Goal: Book appointment/travel/reservation

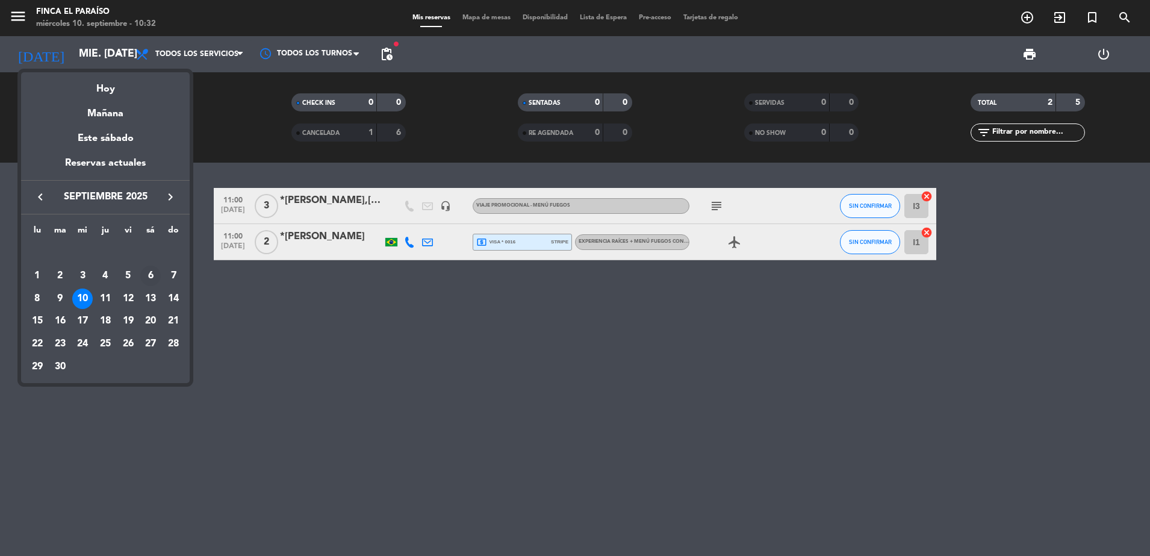
click at [147, 274] on div "6" at bounding box center [150, 275] width 20 height 20
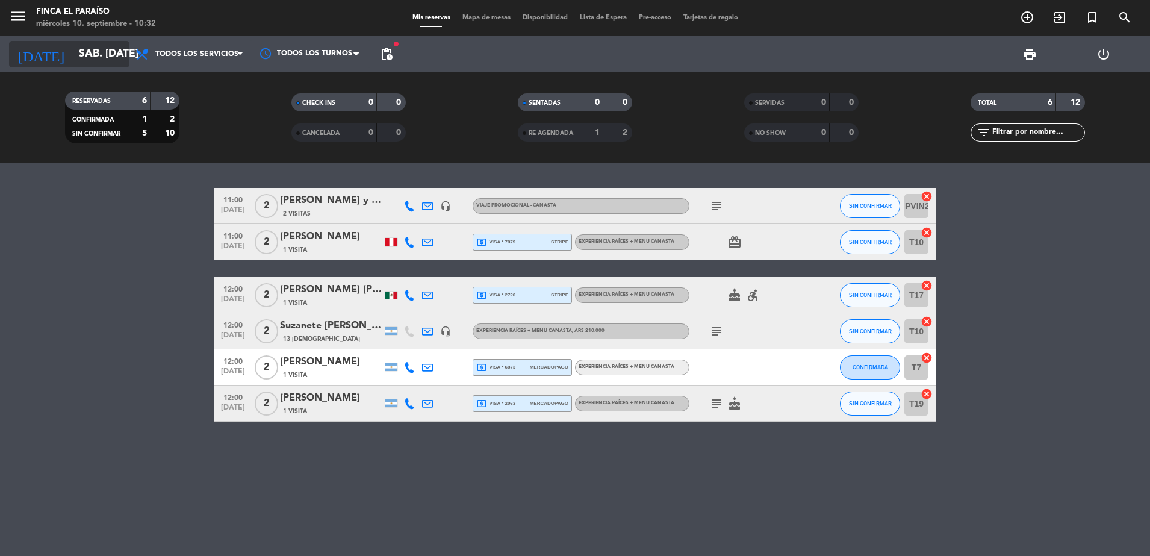
click at [75, 52] on input "sáb. [DATE]" at bounding box center [143, 54] width 140 height 24
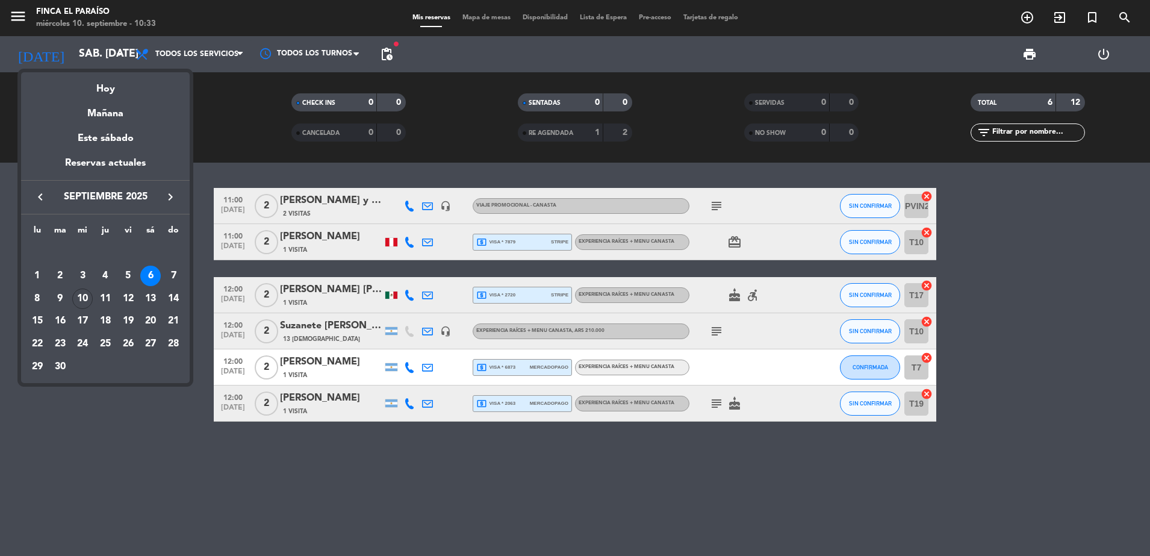
click at [426, 512] on div at bounding box center [575, 278] width 1150 height 556
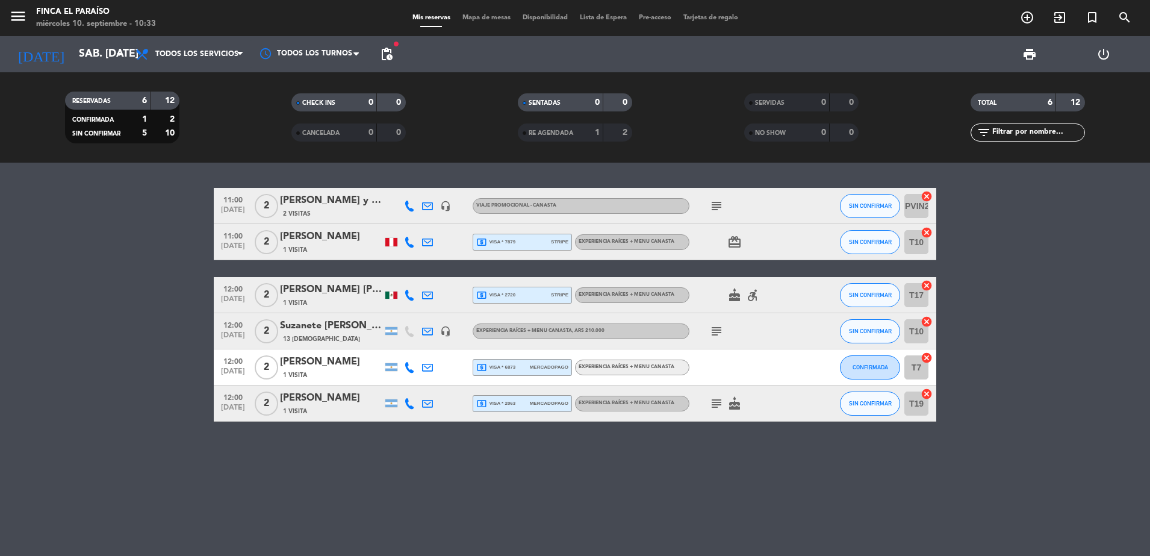
click at [498, 491] on div "11:00 [DATE] 2 [PERSON_NAME] y [PERSON_NAME] (invitados) 2 Visitas headset_mic …" at bounding box center [575, 358] width 1150 height 393
click at [69, 39] on div "[DATE] sáb. [DATE] arrow_drop_down" at bounding box center [69, 54] width 120 height 36
click at [73, 57] on input "sáb. [DATE]" at bounding box center [143, 54] width 140 height 24
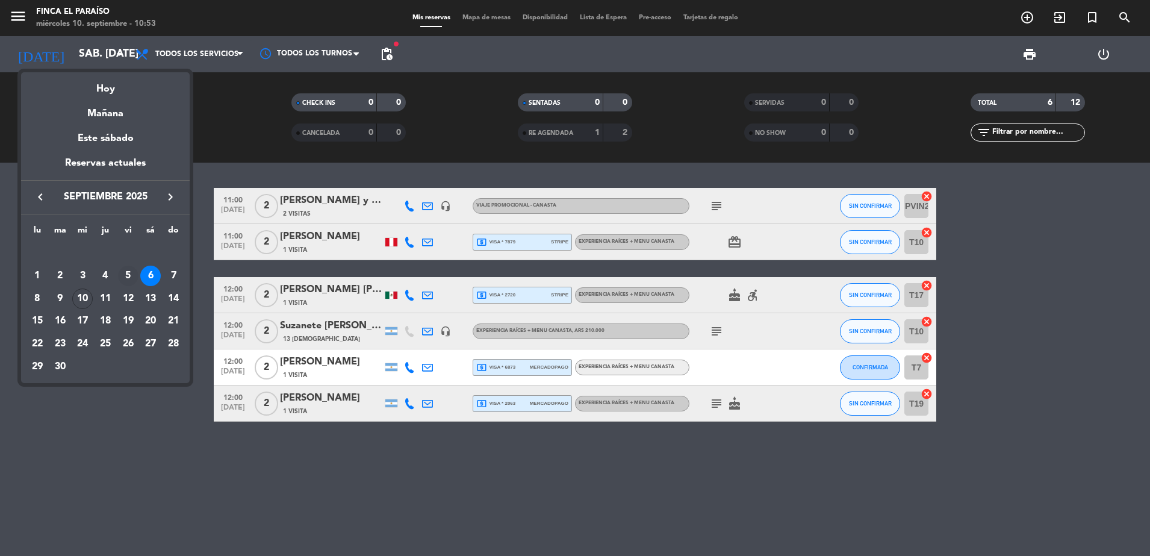
click at [123, 273] on div "5" at bounding box center [128, 275] width 20 height 20
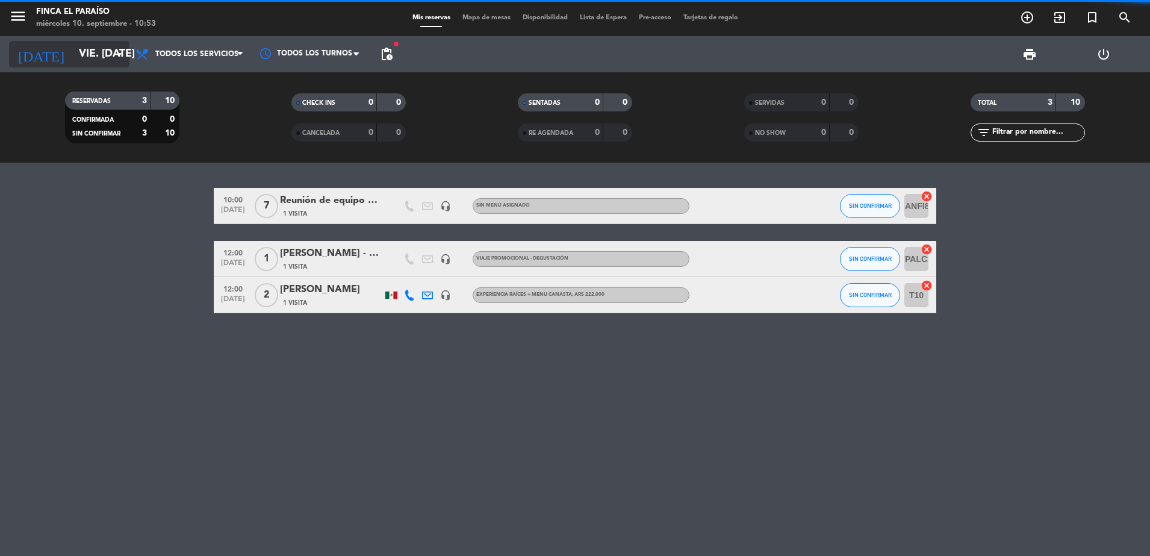
click at [88, 51] on input "vie. [DATE]" at bounding box center [143, 54] width 140 height 24
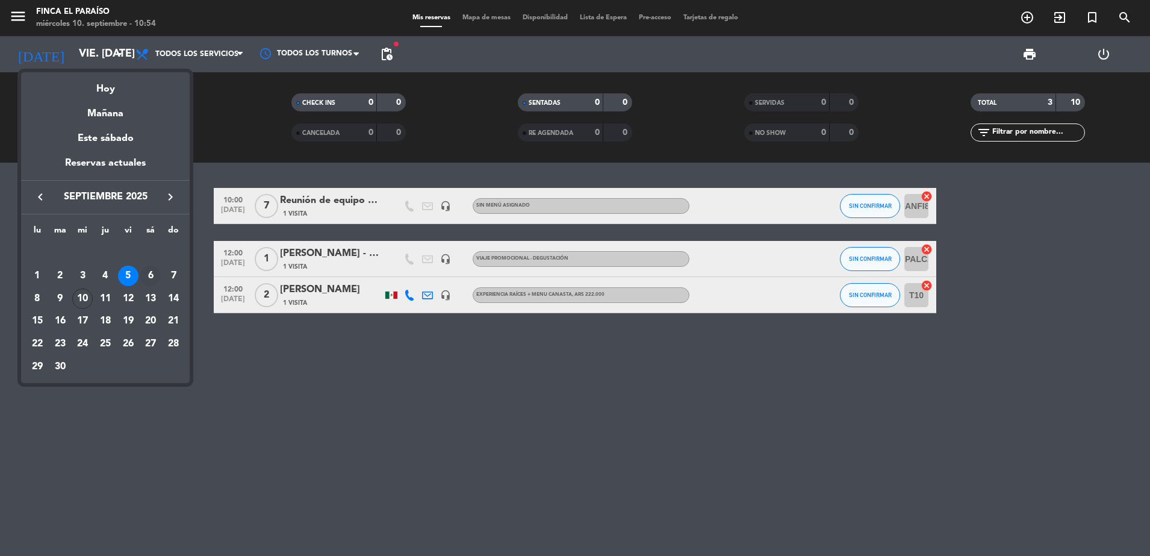
click at [146, 276] on div "6" at bounding box center [150, 275] width 20 height 20
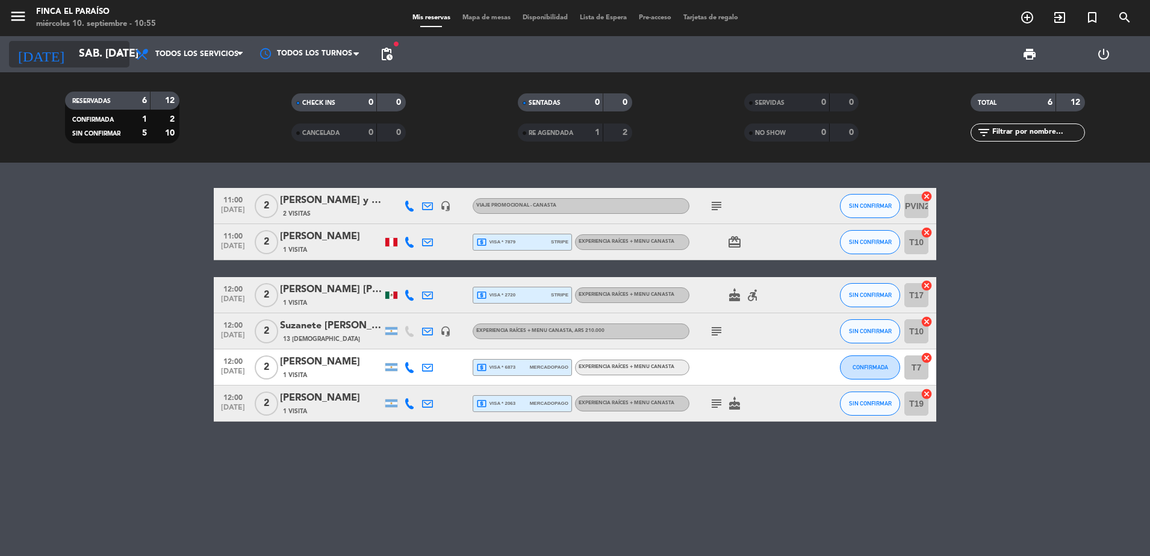
click at [55, 41] on div "[DATE] sáb. [DATE] arrow_drop_down" at bounding box center [69, 54] width 120 height 26
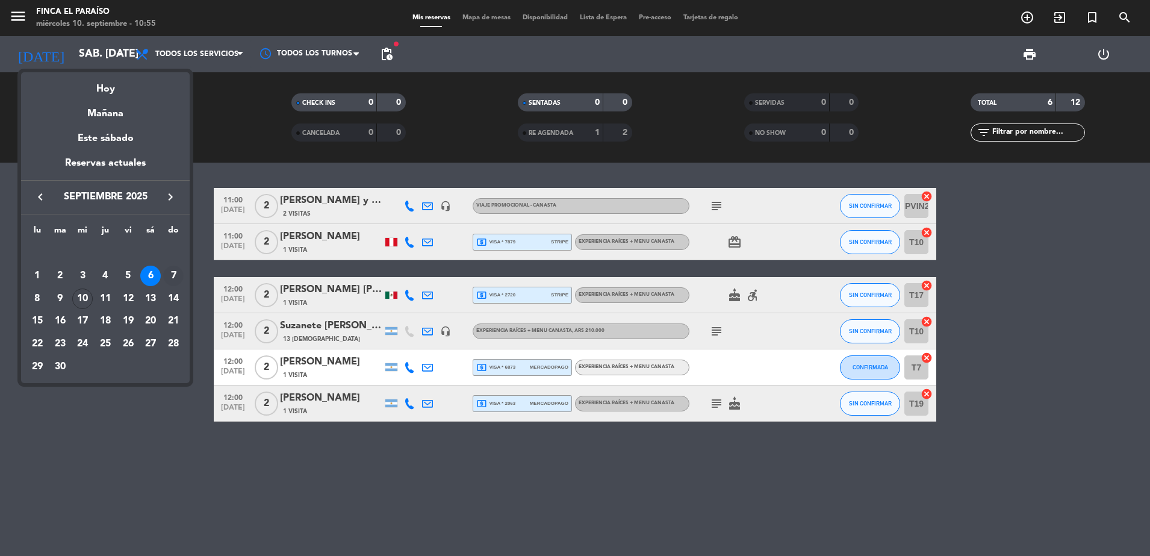
click at [173, 279] on div "7" at bounding box center [173, 275] width 20 height 20
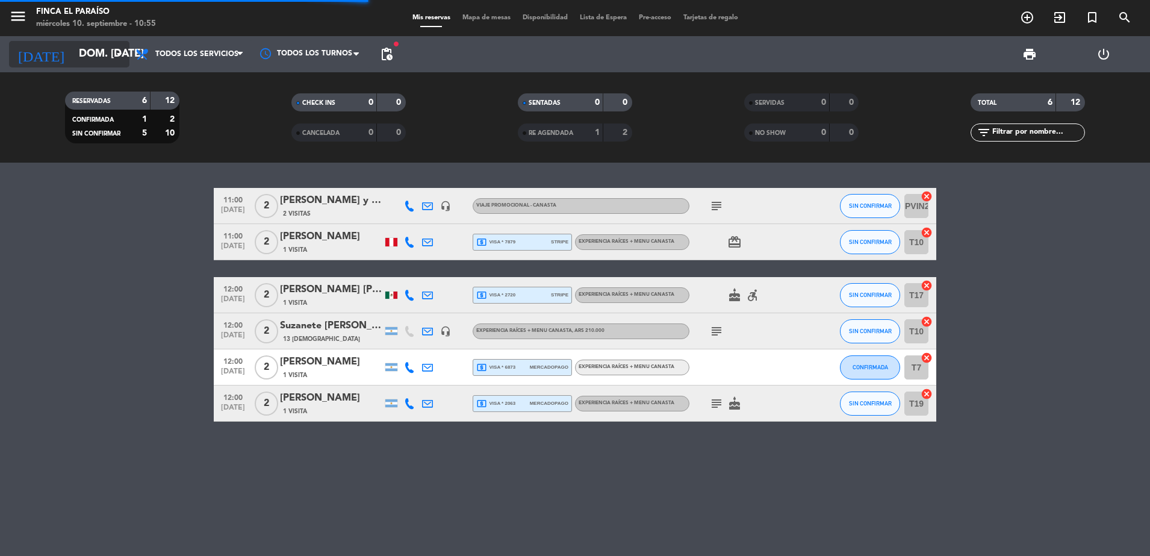
click at [75, 52] on input "dom. [DATE]" at bounding box center [143, 54] width 140 height 24
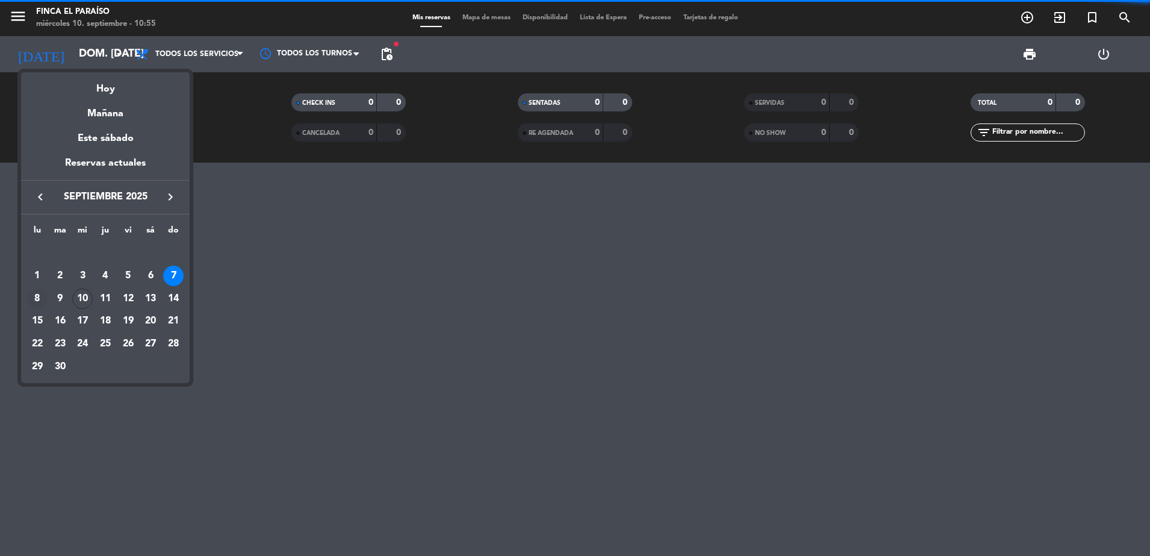
click at [33, 296] on div "8" at bounding box center [37, 298] width 20 height 20
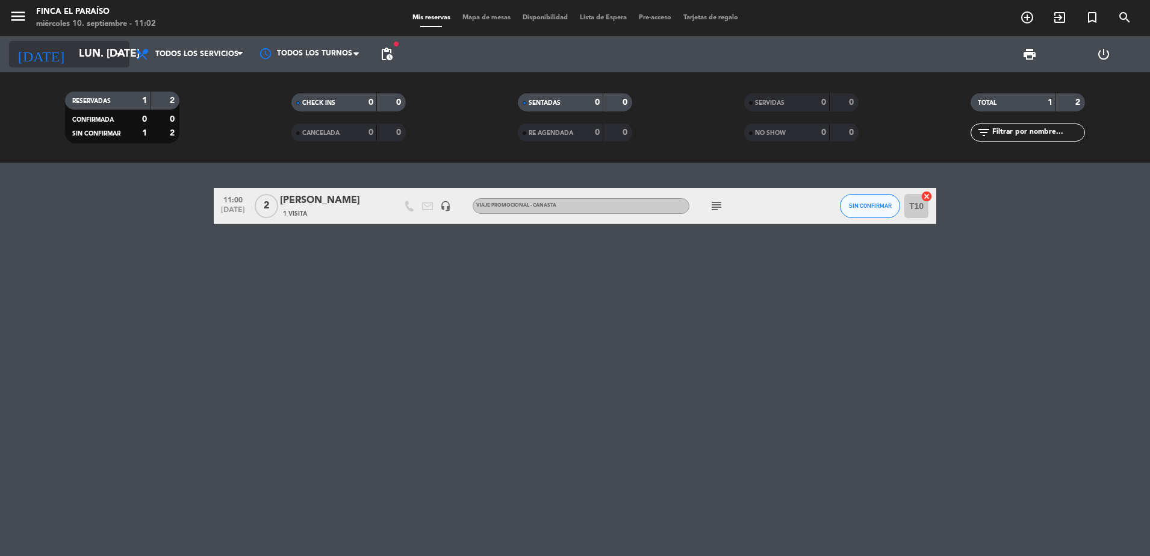
click at [84, 53] on input "lun. [DATE]" at bounding box center [143, 54] width 140 height 24
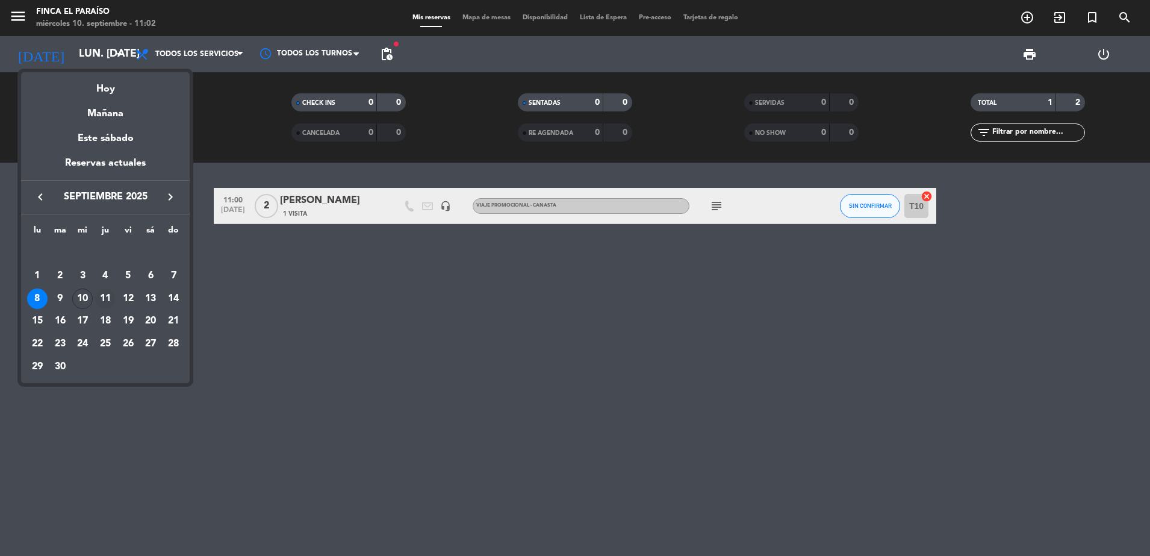
click at [104, 304] on div "11" at bounding box center [105, 298] width 20 height 20
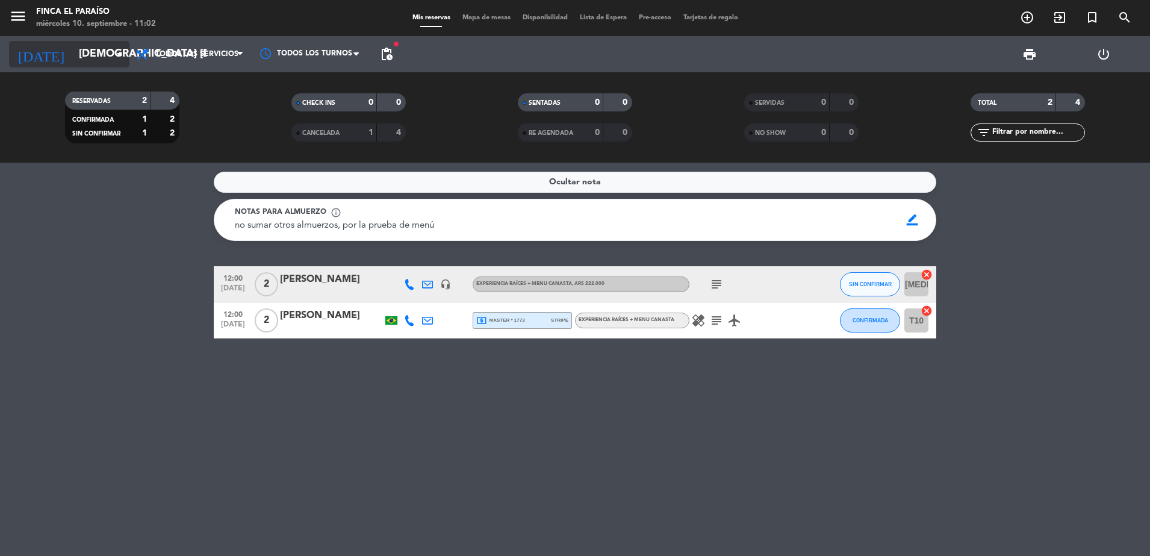
click at [105, 45] on input "[DEMOGRAPHIC_DATA] [DATE]" at bounding box center [143, 54] width 140 height 24
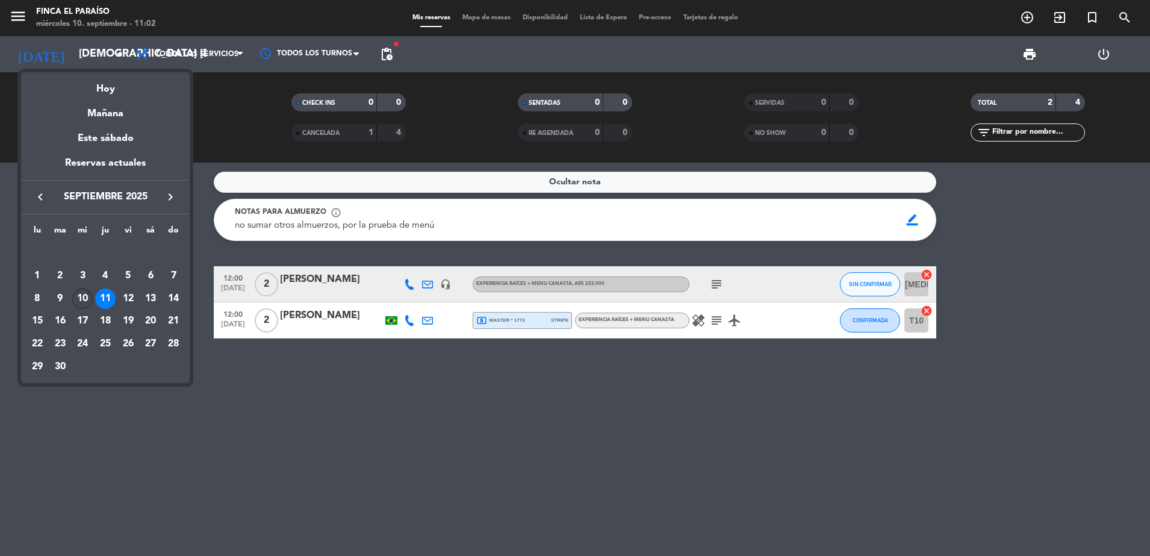
click at [80, 292] on div "10" at bounding box center [82, 298] width 20 height 20
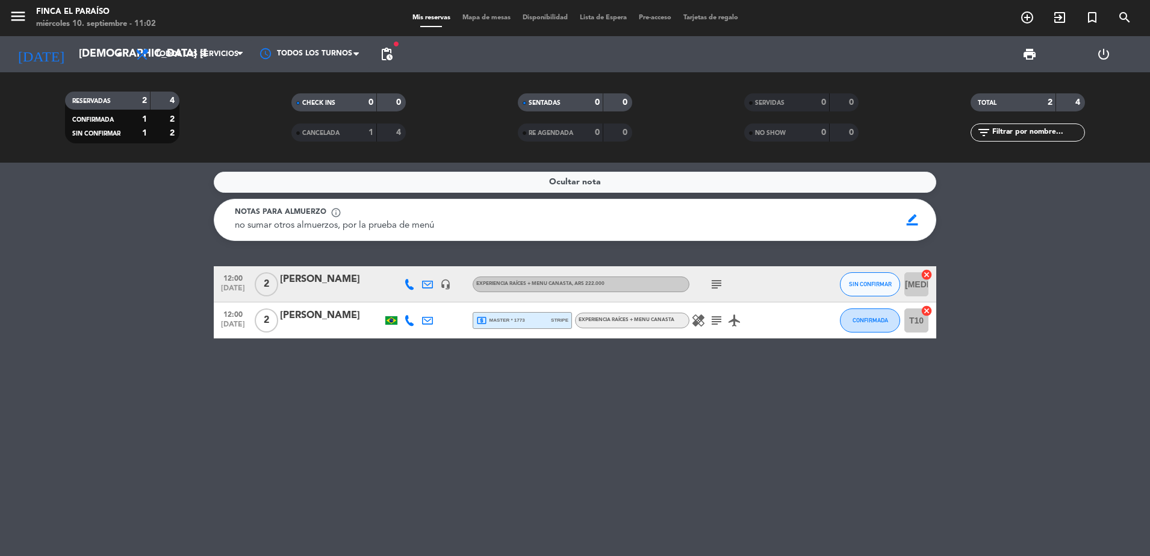
type input "mié. [DATE]"
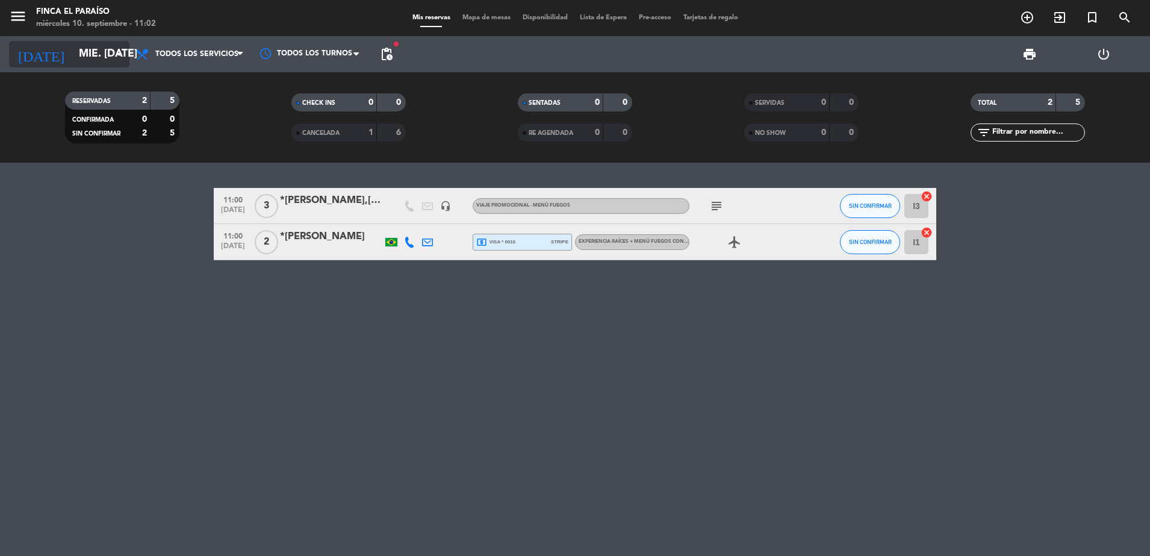
click at [73, 46] on input "mié. [DATE]" at bounding box center [143, 54] width 140 height 24
